Goal: Task Accomplishment & Management: Complete application form

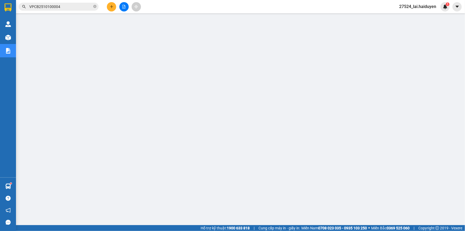
click at [419, 5] on span "27524_lai.haiduyen" at bounding box center [418, 6] width 46 height 7
click at [414, 13] on li "Đăng xuất" at bounding box center [417, 16] width 45 height 9
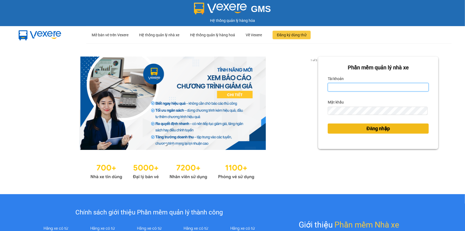
type input "lai.haiduyen"
click at [355, 131] on button "Đăng nhập" at bounding box center [378, 128] width 101 height 10
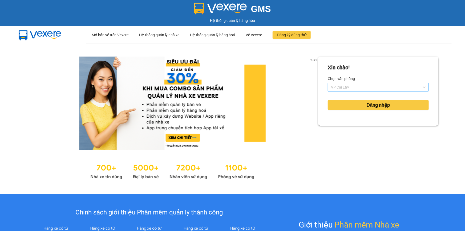
click at [351, 85] on span "VP Cai Lậy" at bounding box center [378, 87] width 95 height 8
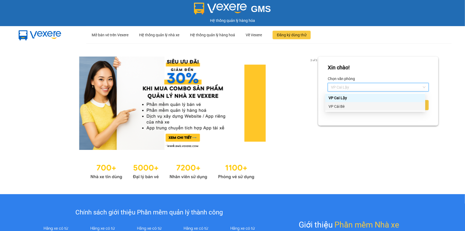
click at [348, 108] on div "VP Cái Bè" at bounding box center [376, 106] width 94 height 6
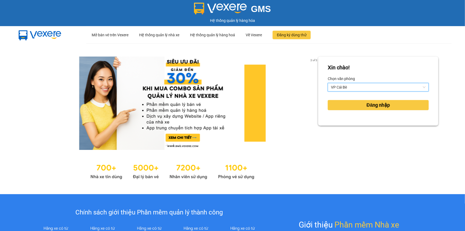
click at [351, 88] on span "VP Cái Bè" at bounding box center [378, 87] width 95 height 8
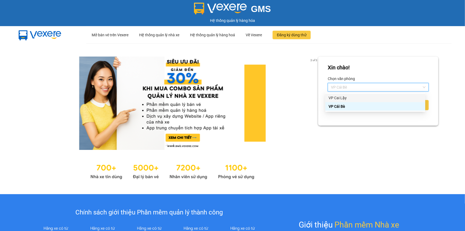
click at [350, 96] on div "VP Cai Lậy" at bounding box center [376, 98] width 94 height 6
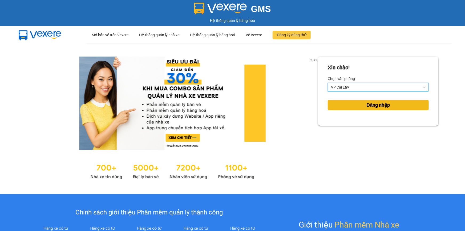
click at [349, 105] on button "Đăng nhập" at bounding box center [378, 105] width 101 height 10
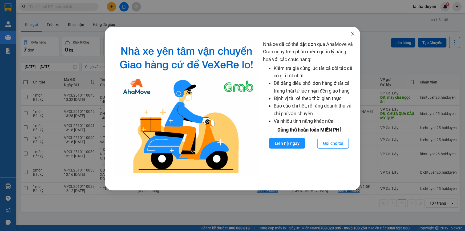
click at [352, 35] on icon "close" at bounding box center [353, 33] width 3 height 3
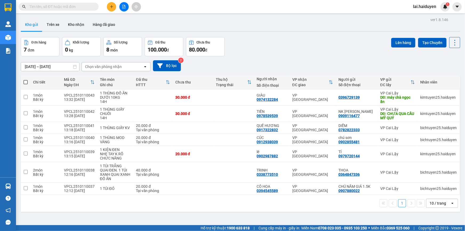
click at [328, 26] on div "Kho gửi Trên xe Kho nhận Hàng đã giao" at bounding box center [241, 25] width 440 height 14
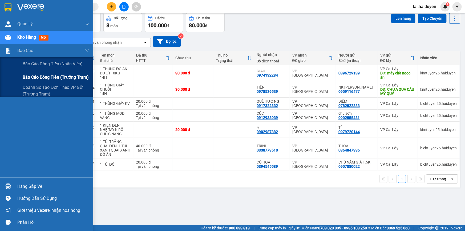
click at [37, 71] on div "Báo cáo dòng tiền (trưởng trạm)" at bounding box center [56, 77] width 67 height 13
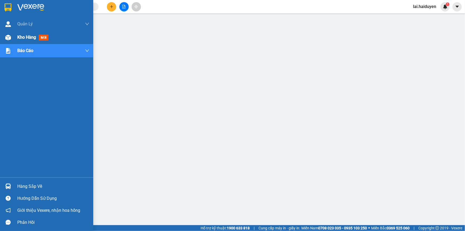
click at [6, 36] on img at bounding box center [8, 38] width 6 height 6
click at [21, 35] on span "Kho hàng" at bounding box center [26, 37] width 19 height 5
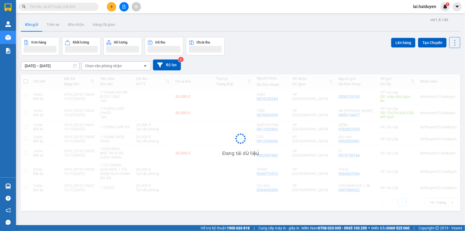
click at [191, 29] on div "Kho gửi Trên xe Kho nhận Hàng đã giao" at bounding box center [241, 25] width 440 height 14
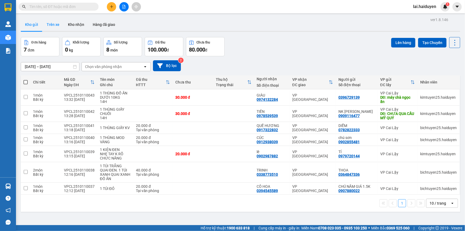
click at [58, 27] on button "Trên xe" at bounding box center [52, 24] width 21 height 13
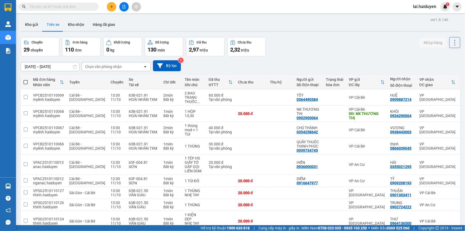
click at [104, 69] on div "Chọn văn phòng nhận" at bounding box center [103, 66] width 37 height 5
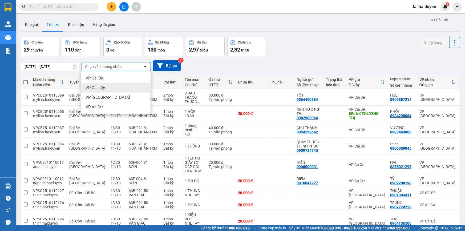
click at [103, 91] on div "VP Cai Lậy" at bounding box center [115, 88] width 69 height 10
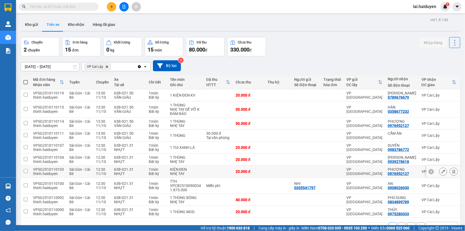
scroll to position [24, 0]
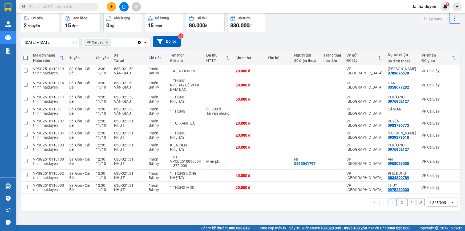
click at [435, 202] on div "10 / trang" at bounding box center [438, 201] width 17 height 5
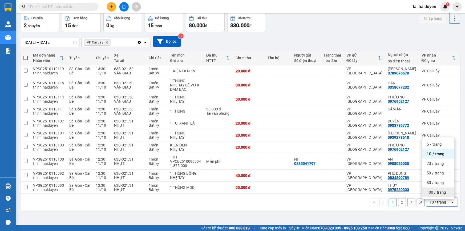
click at [434, 194] on span "100 / trang" at bounding box center [436, 192] width 19 height 5
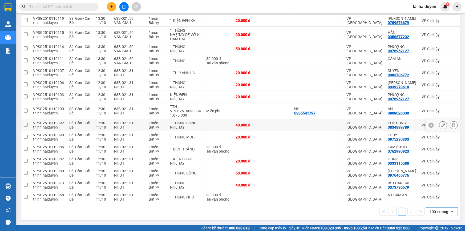
scroll to position [0, 0]
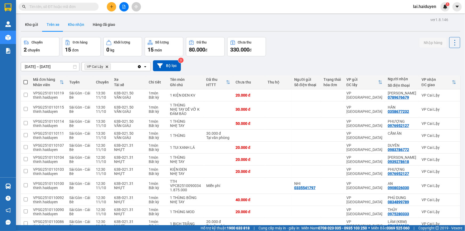
click at [80, 26] on button "Kho nhận" at bounding box center [76, 24] width 25 height 13
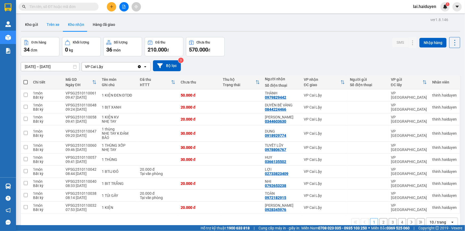
click at [55, 28] on button "Trên xe" at bounding box center [52, 24] width 21 height 13
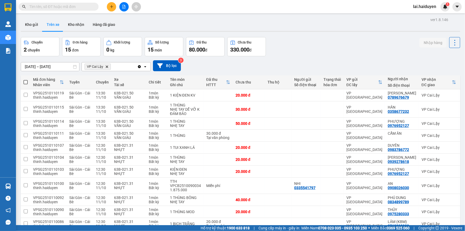
click at [45, 70] on div "ver 1.8.146 Kho gửi Trên xe Kho nhận Hàng đã giao Chuyến 2 chuyến Đơn hàng 15 đ…" at bounding box center [241, 156] width 444 height 281
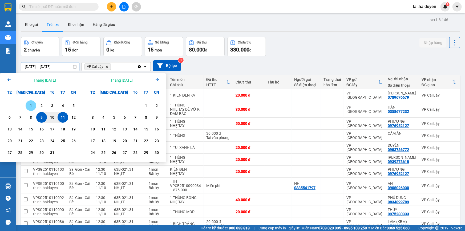
click at [29, 105] on div "1" at bounding box center [30, 105] width 7 height 6
click at [62, 115] on div "11" at bounding box center [62, 117] width 7 height 6
type input "01/10/2025 – 11/10/2025"
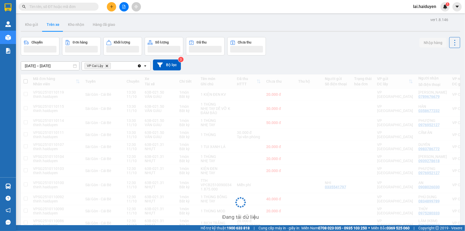
scroll to position [120, 0]
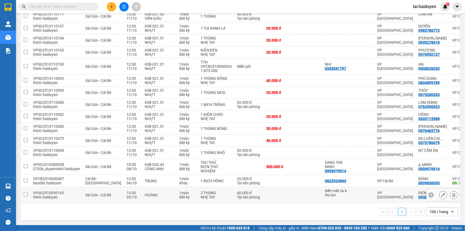
click at [296, 191] on td at bounding box center [309, 195] width 27 height 16
checkbox input "true"
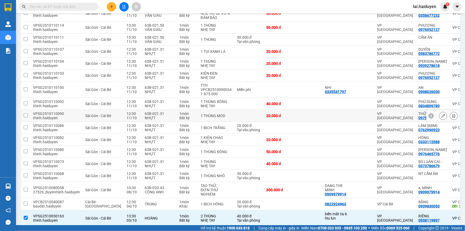
scroll to position [0, 0]
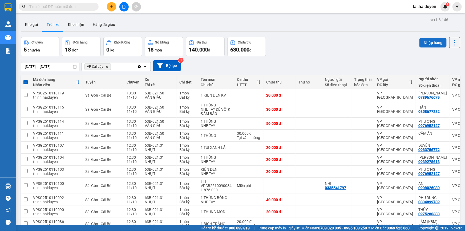
click at [420, 43] on button "Nhập hàng" at bounding box center [433, 43] width 27 height 10
click at [80, 25] on button "Kho nhận" at bounding box center [76, 24] width 25 height 13
type input "[DATE] – [DATE]"
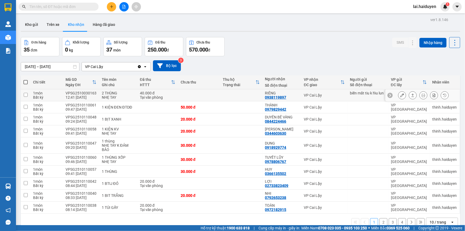
click at [399, 95] on button at bounding box center [402, 95] width 7 height 9
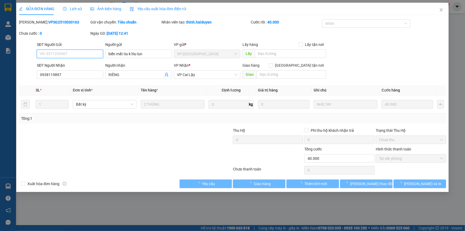
type input "biến mất tiu k hỉu lun"
type input "0938119897"
type input "RIÊNG"
type input "0"
type input "40.000"
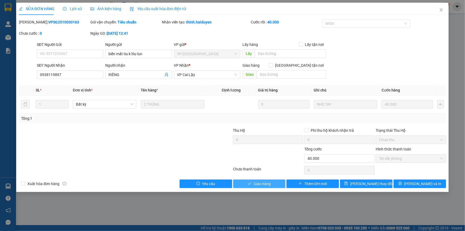
click at [262, 185] on span "Giao hàng" at bounding box center [262, 184] width 17 height 6
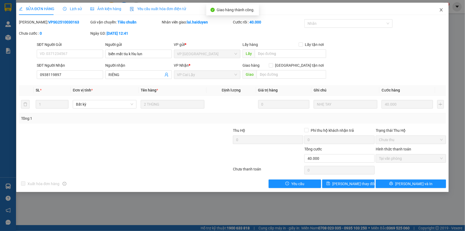
click at [442, 9] on icon "close" at bounding box center [441, 9] width 3 height 3
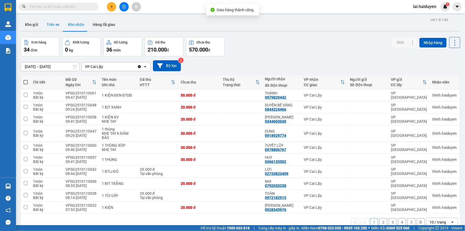
click at [54, 27] on button "Trên xe" at bounding box center [52, 24] width 21 height 13
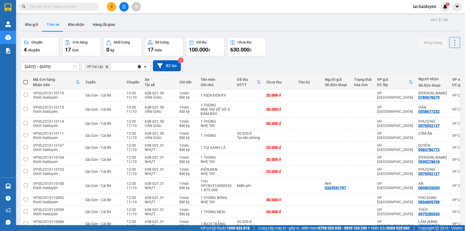
click at [58, 64] on input "01/10/2025 – 11/10/2025" at bounding box center [50, 66] width 58 height 9
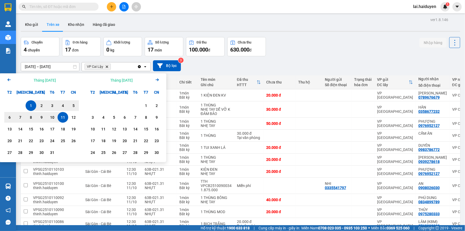
click at [6, 77] on icon "Arrow Left" at bounding box center [9, 80] width 6 height 6
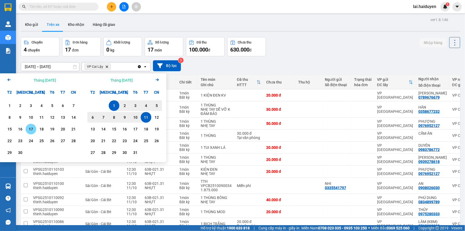
click at [29, 130] on div "17" at bounding box center [30, 129] width 7 height 6
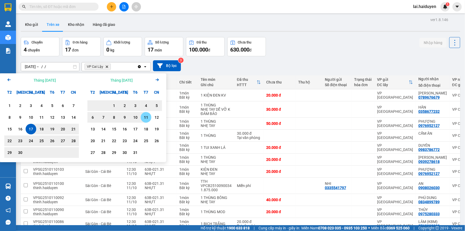
click at [147, 116] on div "11" at bounding box center [145, 117] width 7 height 6
type input "17/09/2025 – 11/10/2025"
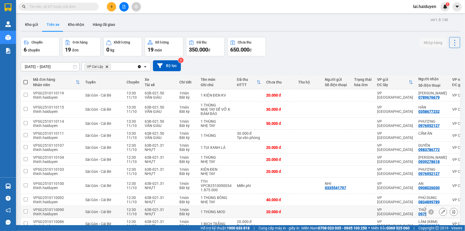
scroll to position [132, 0]
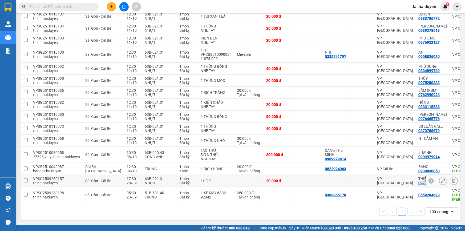
click at [296, 177] on td at bounding box center [309, 181] width 27 height 12
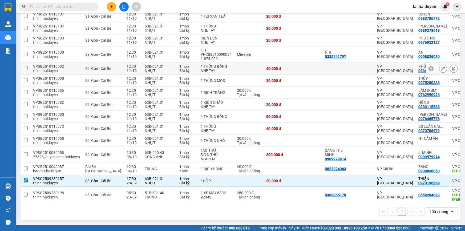
scroll to position [11, 0]
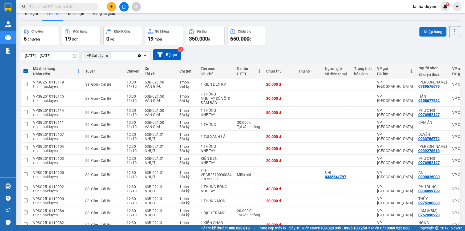
click at [425, 30] on button "Nhập hàng" at bounding box center [433, 32] width 27 height 10
checkbox input "false"
click at [80, 16] on button "Kho nhận" at bounding box center [76, 13] width 25 height 13
type input "[DATE] – [DATE]"
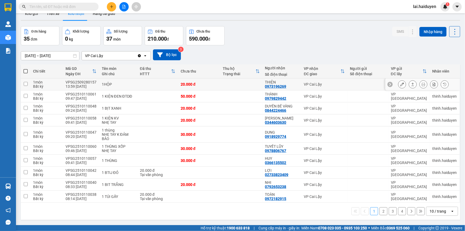
click at [333, 85] on div "VP Cai Lậy" at bounding box center [324, 84] width 41 height 4
checkbox input "true"
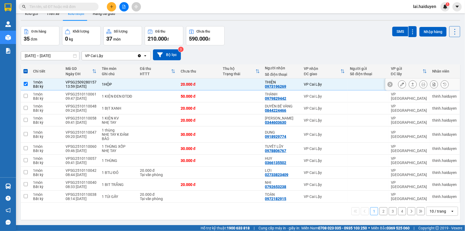
click at [400, 83] on icon at bounding box center [402, 84] width 4 height 4
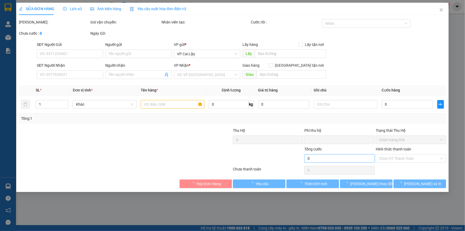
type input "0973196269"
type input "THIỆN"
type input "0"
type input "20.000"
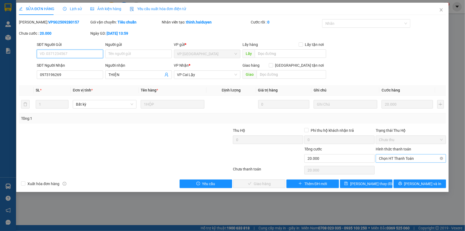
click at [399, 159] on span "Chọn HT Thanh Toán" at bounding box center [411, 158] width 64 height 8
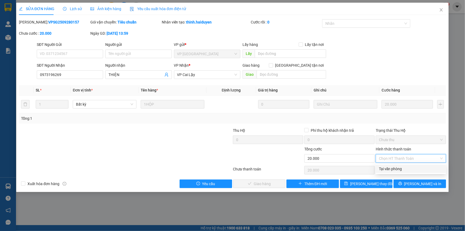
click at [397, 167] on div "Tại văn phòng" at bounding box center [411, 169] width 64 height 6
type input "0"
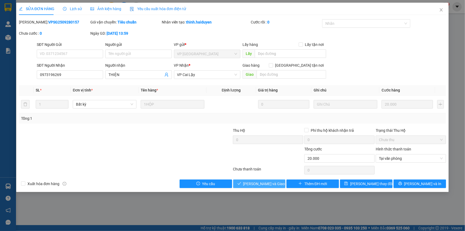
click at [267, 183] on span "Lưu và Giao hàng" at bounding box center [268, 184] width 51 height 6
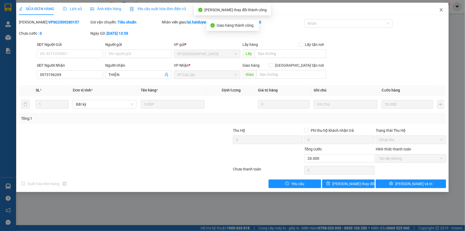
click at [440, 10] on icon "close" at bounding box center [441, 10] width 4 height 4
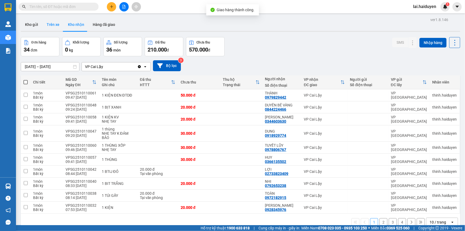
click at [56, 23] on button "Trên xe" at bounding box center [52, 24] width 21 height 13
type input "17/09/2025 – 11/10/2025"
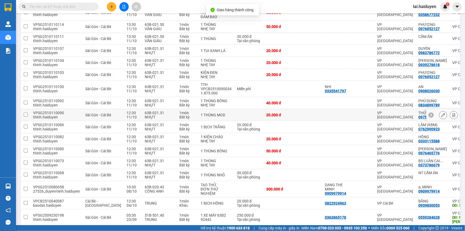
scroll to position [120, 0]
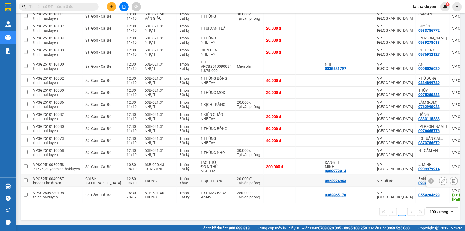
click at [296, 178] on td at bounding box center [309, 181] width 27 height 12
checkbox input "true"
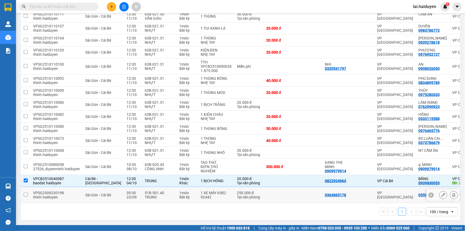
click at [296, 191] on td at bounding box center [309, 195] width 27 height 16
checkbox input "true"
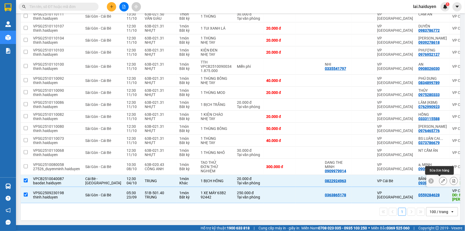
click at [441, 179] on icon at bounding box center [443, 181] width 4 height 4
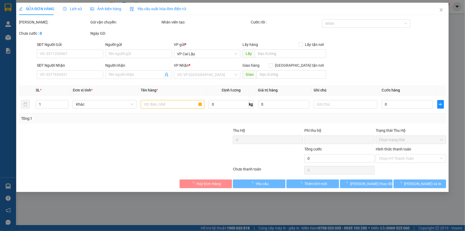
type input "0822924963"
type input "0939830053"
type input "BĂNG"
type input "33 TÂN HỘI"
type input "0"
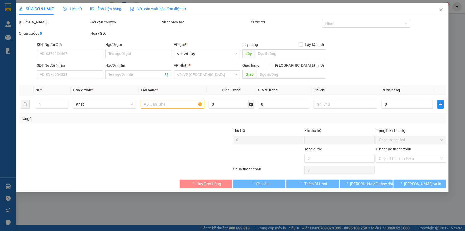
type input "20.000"
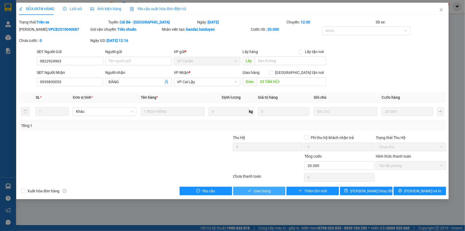
click at [271, 191] on button "Giao hàng" at bounding box center [259, 191] width 53 height 9
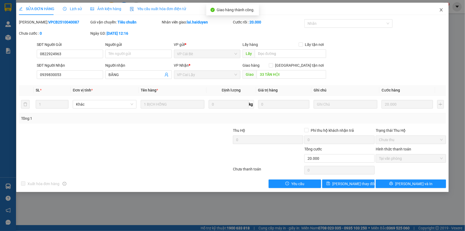
click at [441, 9] on icon "close" at bounding box center [441, 9] width 3 height 3
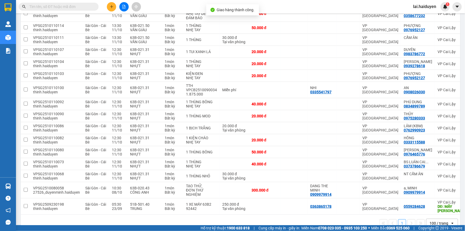
scroll to position [108, 0]
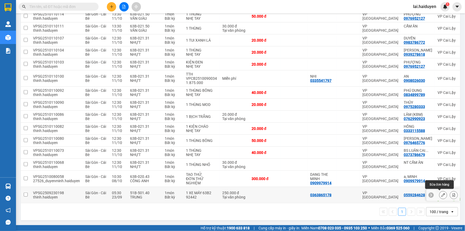
click at [441, 195] on icon at bounding box center [443, 195] width 4 height 4
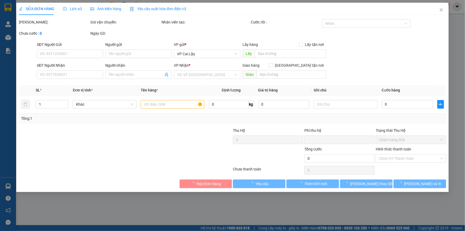
type input "0363865178"
type input "0559284628"
type input "MẤY CHÀ NGỌC ẨN"
type input "0"
type input "250.000"
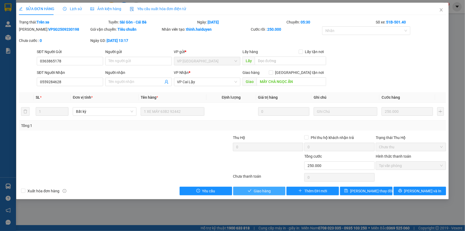
click at [259, 189] on span "Giao hàng" at bounding box center [262, 191] width 17 height 6
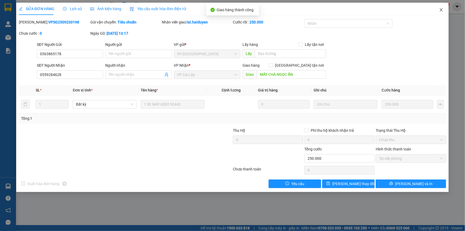
click at [440, 12] on icon "close" at bounding box center [441, 10] width 4 height 4
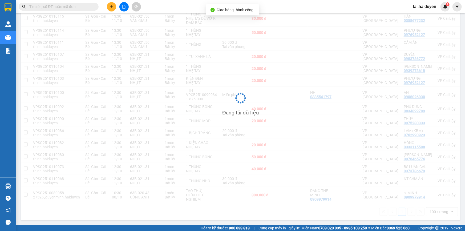
scroll to position [92, 0]
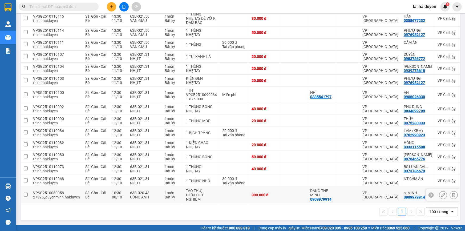
click at [443, 193] on button at bounding box center [443, 194] width 7 height 9
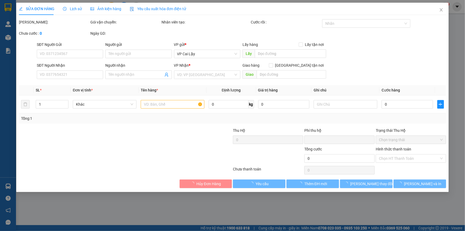
type input "0909979914"
type input "DANG THE MINH"
type input "0909979914"
type input "a, MINH"
type input "0"
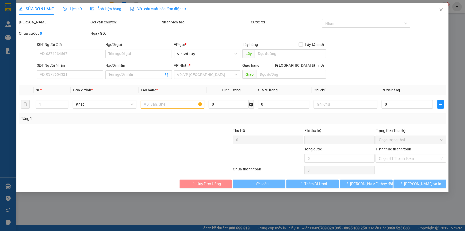
type input "300.000"
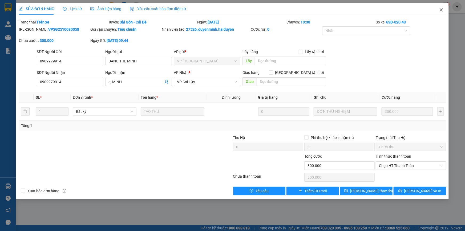
click at [441, 11] on icon "close" at bounding box center [441, 9] width 3 height 3
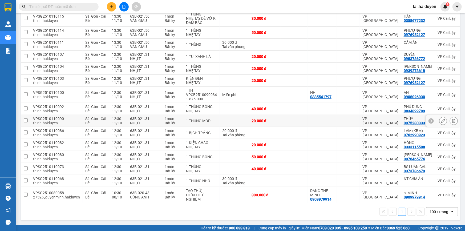
scroll to position [43, 0]
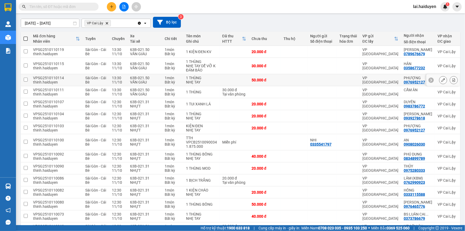
click at [328, 81] on div at bounding box center [322, 80] width 24 height 4
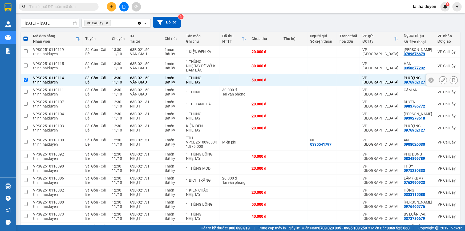
click at [328, 81] on div at bounding box center [322, 80] width 24 height 4
checkbox input "false"
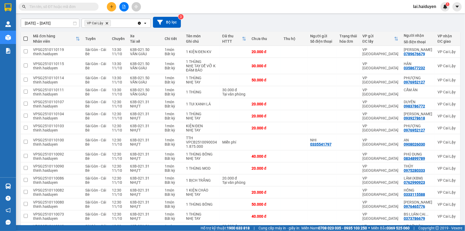
scroll to position [0, 0]
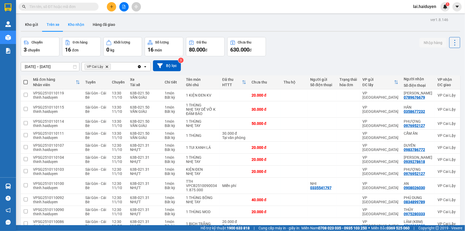
click at [65, 26] on button "Kho nhận" at bounding box center [76, 24] width 25 height 13
type input "[DATE] – [DATE]"
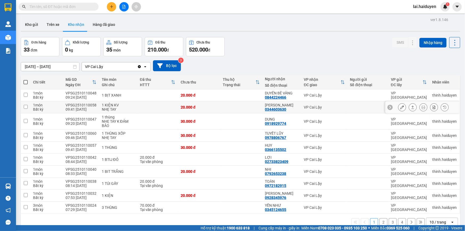
scroll to position [24, 0]
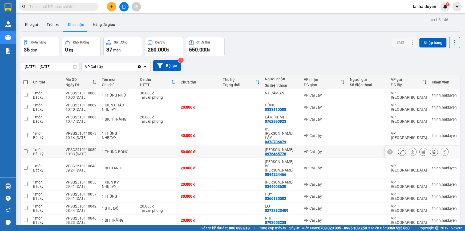
scroll to position [24, 0]
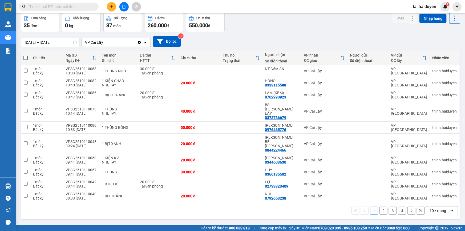
click at [433, 208] on div "10 / trang" at bounding box center [438, 210] width 17 height 5
click at [432, 184] on span "100 / trang" at bounding box center [436, 181] width 19 height 5
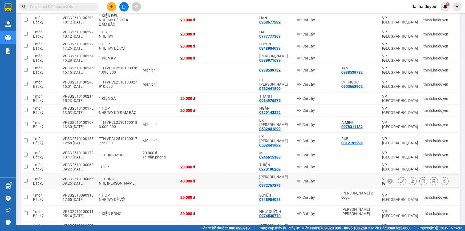
scroll to position [269, 0]
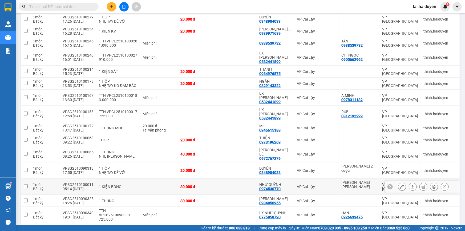
click at [229, 179] on td at bounding box center [236, 187] width 39 height 16
checkbox input "true"
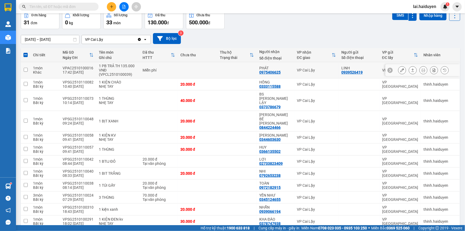
scroll to position [0, 0]
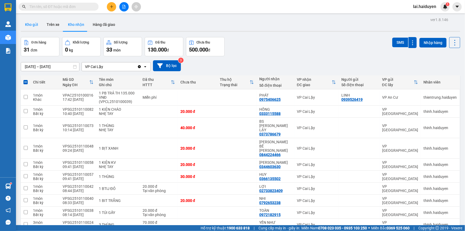
click at [24, 25] on button "Kho gửi" at bounding box center [32, 24] width 22 height 13
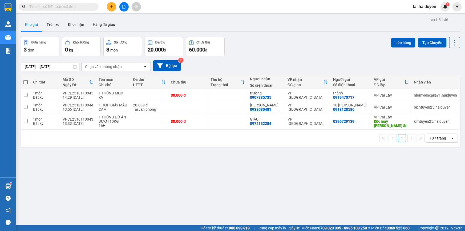
click at [57, 8] on input "text" at bounding box center [60, 7] width 63 height 6
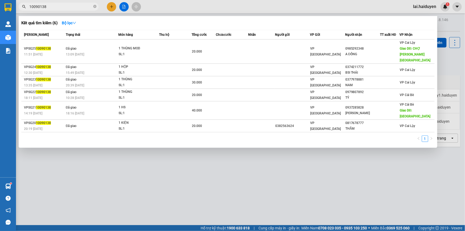
click at [118, 148] on div at bounding box center [232, 115] width 465 height 231
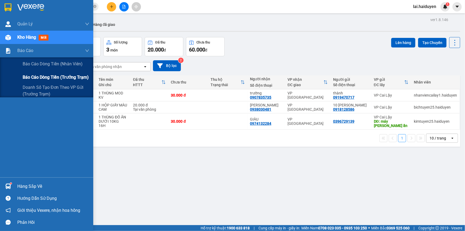
click at [57, 76] on span "Báo cáo dòng tiền (trưởng trạm)" at bounding box center [56, 77] width 66 height 7
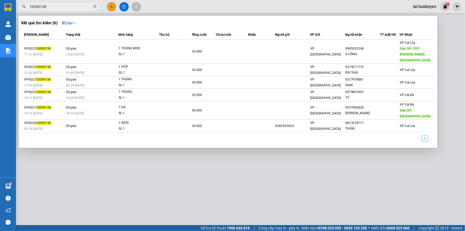
click at [47, 8] on input "10090138" at bounding box center [60, 7] width 63 height 6
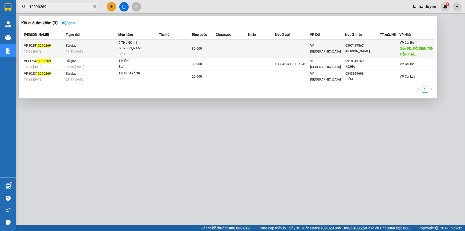
type input "10090269"
click at [213, 50] on div "80.000" at bounding box center [204, 49] width 24 height 6
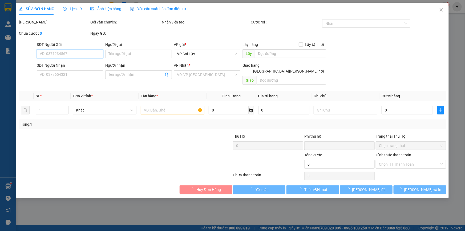
type input "0397417567"
type input "[PERSON_NAME]"
type input "ĐỐI DIỆN [PERSON_NAME]"
type input "0"
type input "80.000"
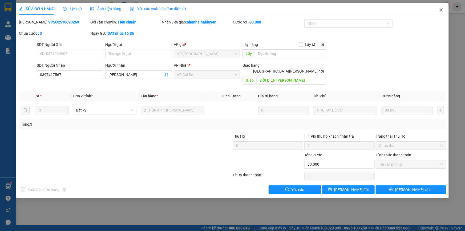
click at [440, 13] on span "Close" at bounding box center [441, 10] width 15 height 15
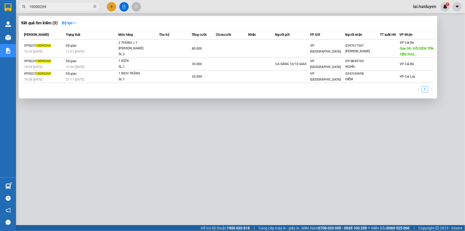
click at [75, 4] on input "10090269" at bounding box center [60, 7] width 63 height 6
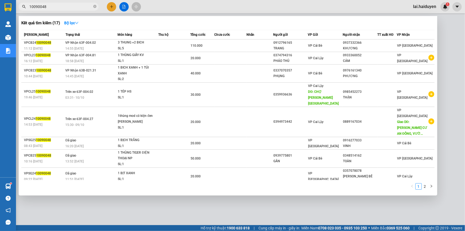
type input "10090048"
click at [208, 205] on div at bounding box center [232, 115] width 465 height 231
